Goal: Use online tool/utility: Utilize a website feature to perform a specific function

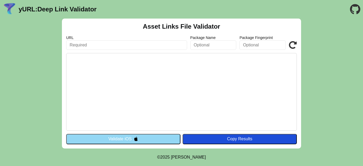
click at [130, 43] on input "text" at bounding box center [126, 45] width 121 height 10
click at [149, 45] on input "text" at bounding box center [126, 45] width 121 height 10
paste input "https://staging.hi-fella.com/.well-known/assetlinks.json"
type input "https://staging.hi-fella.com/.well-known/assetlinks.json"
click at [199, 43] on input "text" at bounding box center [213, 45] width 46 height 10
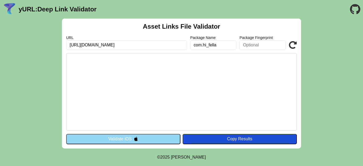
type input "com.hi_fella"
click at [158, 141] on button "Validate iOS" at bounding box center [123, 139] width 114 height 10
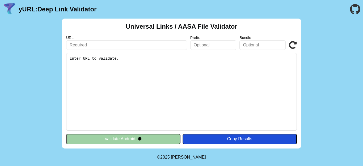
click at [122, 62] on pre "Enter URL to validate." at bounding box center [181, 92] width 231 height 78
click at [132, 143] on button "Validate Android" at bounding box center [123, 139] width 114 height 10
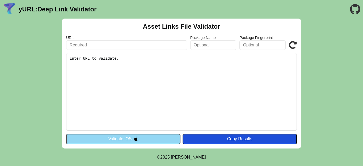
click at [145, 44] on input "text" at bounding box center [126, 45] width 121 height 10
click at [138, 48] on input "text" at bounding box center [126, 45] width 121 height 10
paste input "https://staging.hi-fella.com/.well-known/assetlinks.json"
type input "https://staging.hi-fella.com/.well-known/assetlinks.json"
click at [204, 43] on input "text" at bounding box center [213, 45] width 46 height 10
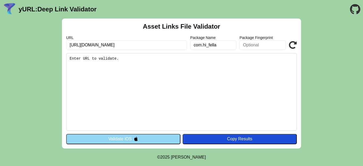
type input "com.hi_fella"
click at [296, 46] on icon at bounding box center [293, 45] width 8 height 8
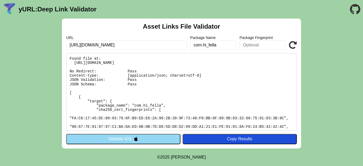
click at [85, 45] on input "https://staging.hi-fella.com/.well-known/assetlinks.json" at bounding box center [126, 45] width 121 height 10
type input "[URL][DOMAIN_NAME]"
click at [292, 44] on icon at bounding box center [293, 45] width 8 height 8
click at [197, 1] on header "yURL: Deep Link Validator" at bounding box center [181, 9] width 363 height 19
